Goal: Task Accomplishment & Management: Complete application form

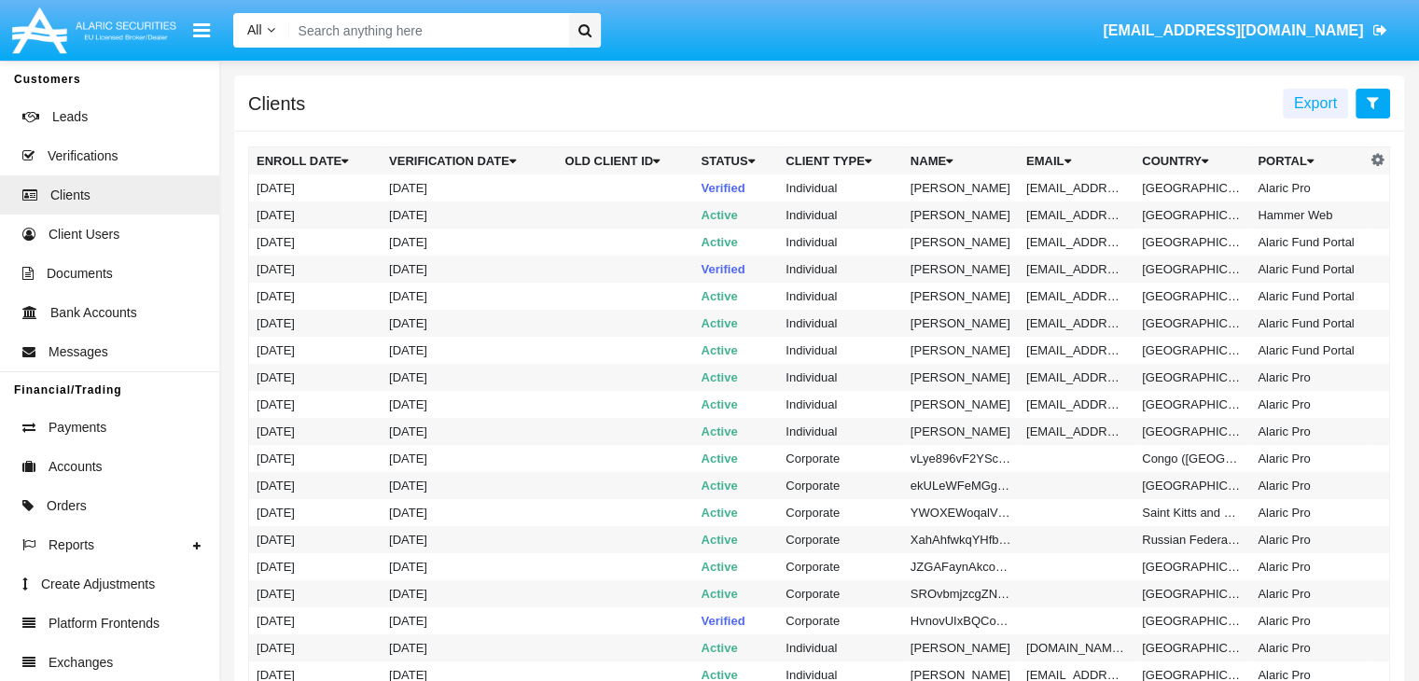
click at [1373, 104] on icon at bounding box center [1373, 102] width 12 height 15
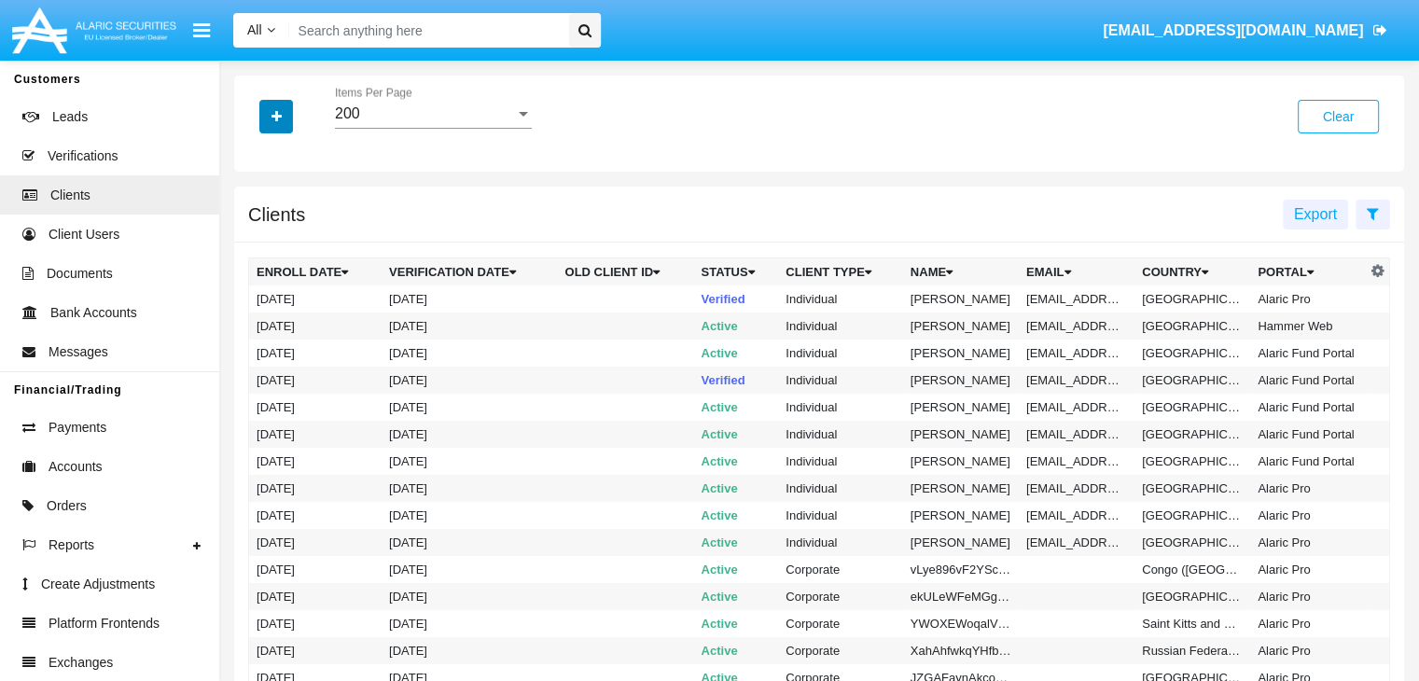
click at [276, 118] on icon "button" at bounding box center [277, 116] width 10 height 13
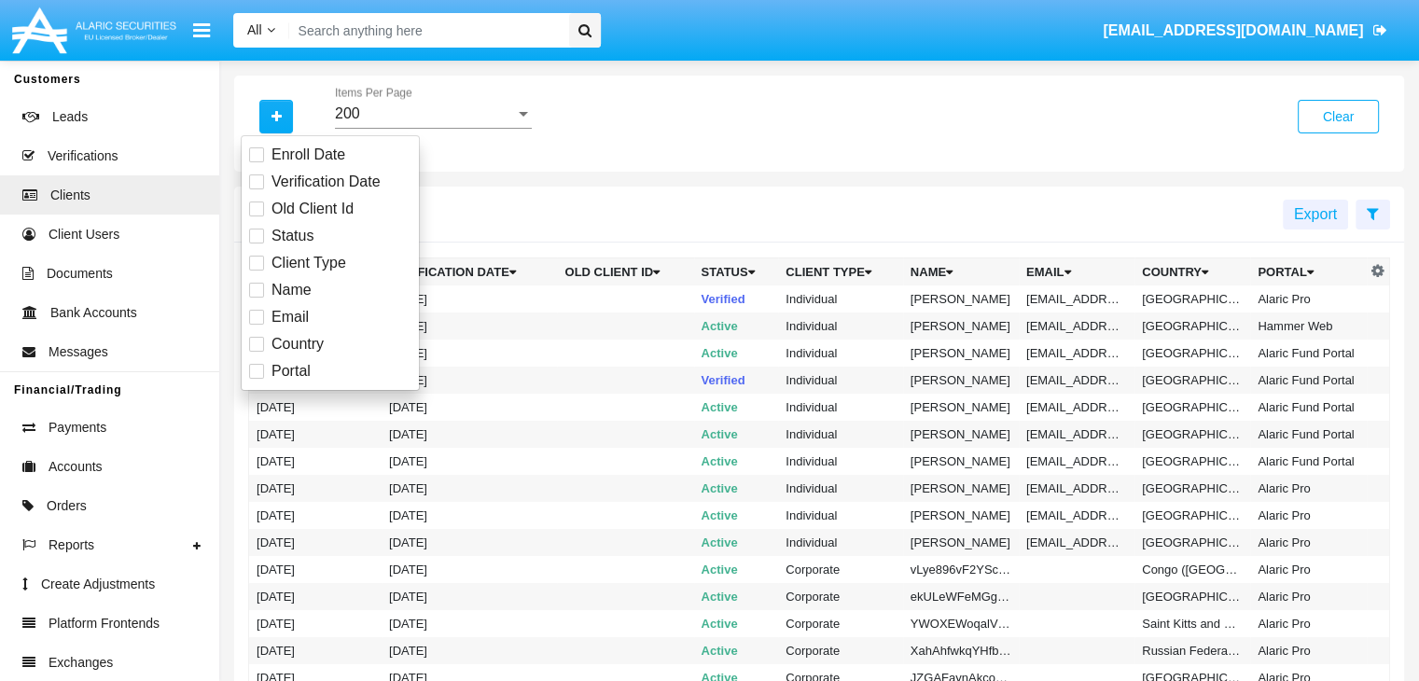
click at [288, 316] on span "Email" at bounding box center [290, 317] width 37 height 22
click at [257, 325] on input "Email" at bounding box center [256, 325] width 1 height 1
checkbox input "true"
click at [276, 118] on icon "button" at bounding box center [277, 116] width 10 height 13
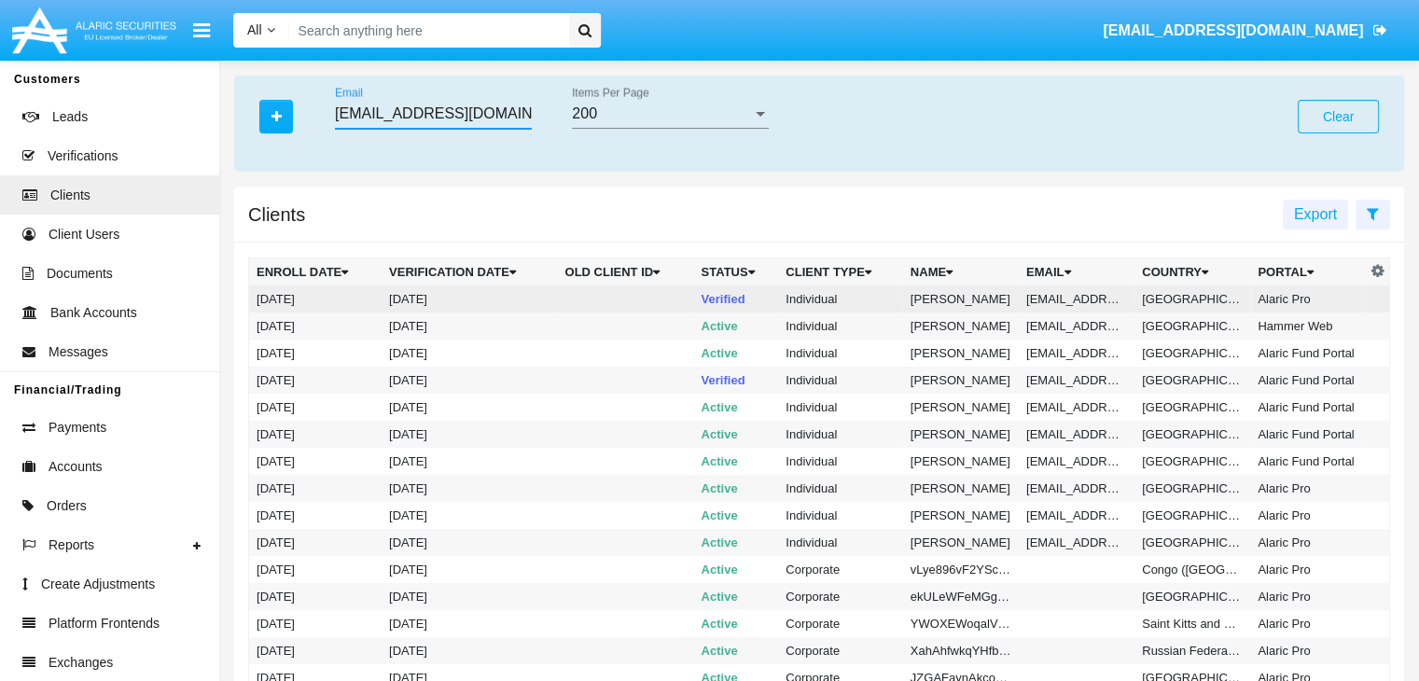
type input "nipt_e1@uay4-nq2t.bg"
click at [1074, 299] on td "nipt_e1@uay4-nq2t.bg" at bounding box center [1077, 299] width 116 height 27
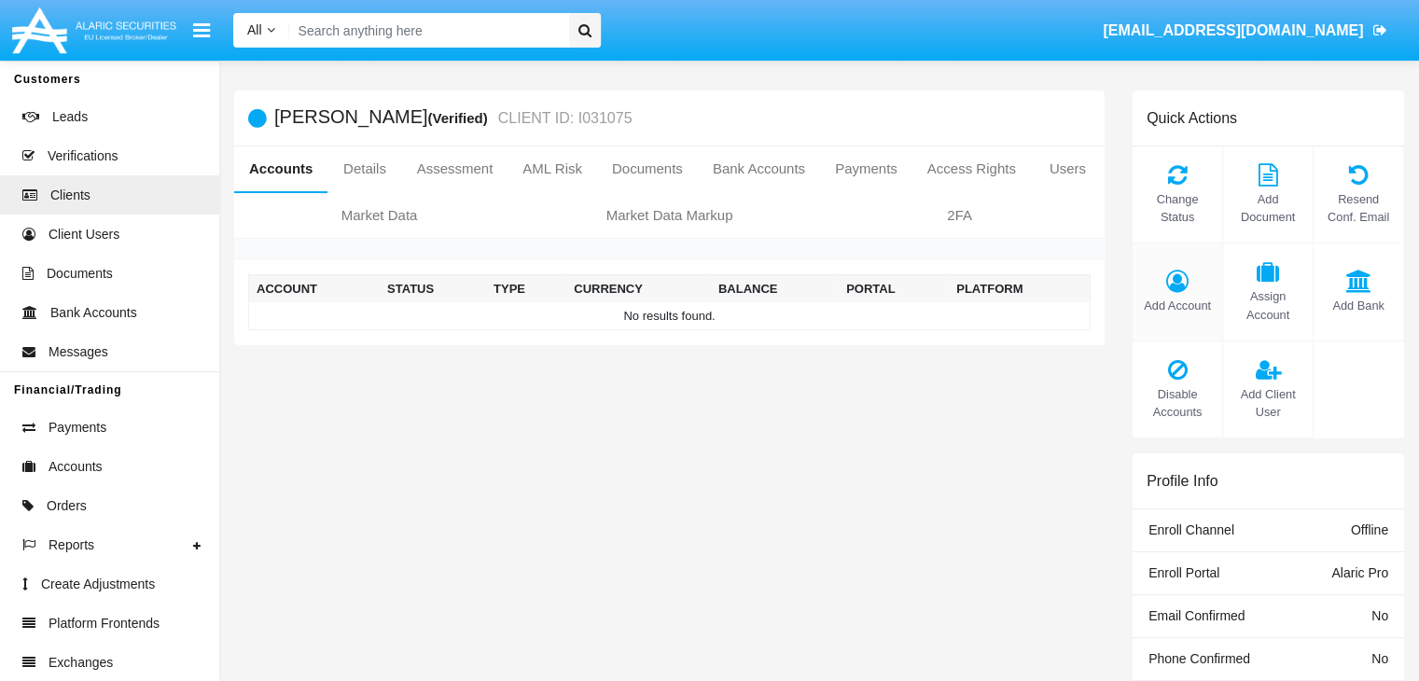
click at [1177, 305] on span "Add Account" at bounding box center [1177, 306] width 71 height 18
